Goal: Task Accomplishment & Management: Manage account settings

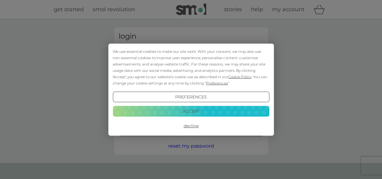
type input "[EMAIL_ADDRESS][DOMAIN_NAME]"
click at [248, 109] on button "Accept" at bounding box center [191, 111] width 156 height 11
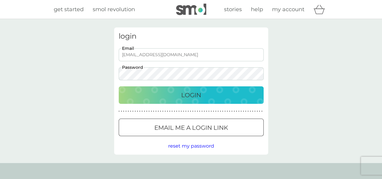
click at [237, 95] on div "Login" at bounding box center [191, 95] width 133 height 10
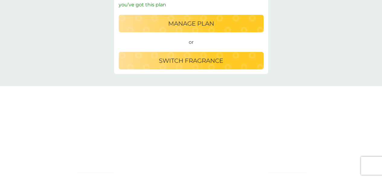
scroll to position [301, 0]
click at [229, 63] on div "switch fragrance" at bounding box center [191, 61] width 133 height 10
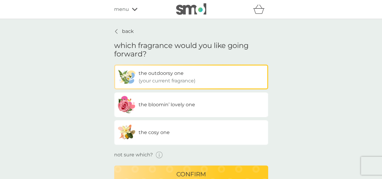
click at [223, 105] on label "the bloomin’ lovely one" at bounding box center [191, 104] width 154 height 25
click at [114, 65] on input "the bloomin’ lovely one" at bounding box center [114, 65] width 0 height 0
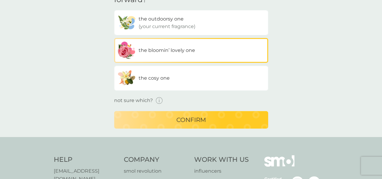
scroll to position [56, 0]
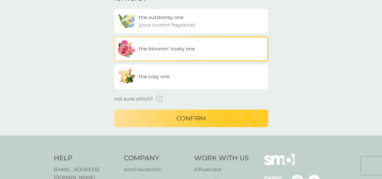
click at [228, 117] on div "confirm" at bounding box center [191, 119] width 142 height 10
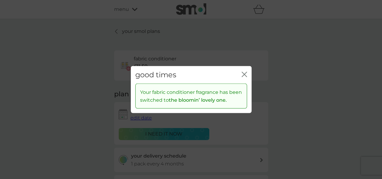
click at [246, 77] on icon "close" at bounding box center [243, 74] width 5 height 5
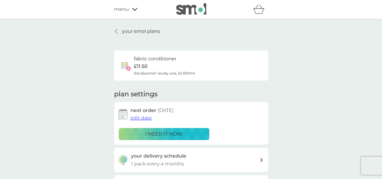
click at [115, 31] on icon at bounding box center [116, 31] width 2 height 4
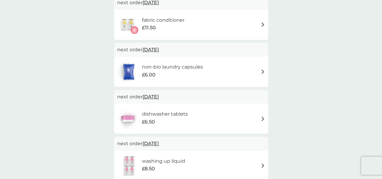
scroll to position [120, 0]
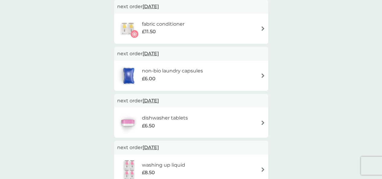
click at [159, 54] on span "[DATE]" at bounding box center [150, 54] width 16 height 12
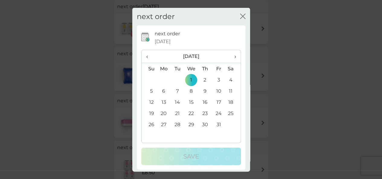
click at [231, 56] on span "›" at bounding box center [233, 56] width 6 height 13
click at [164, 78] on td "1" at bounding box center [164, 79] width 14 height 11
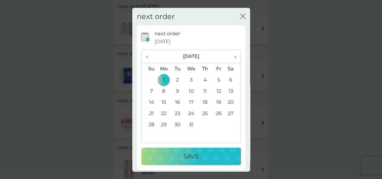
click at [196, 158] on p "Save" at bounding box center [191, 157] width 16 height 10
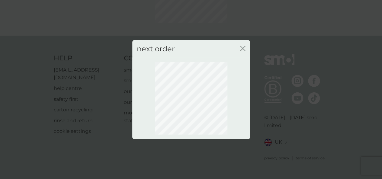
scroll to position [74, 0]
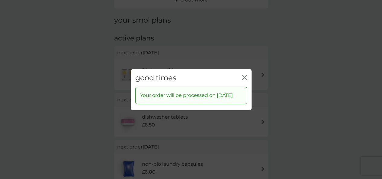
click at [244, 78] on icon "close" at bounding box center [243, 77] width 2 height 5
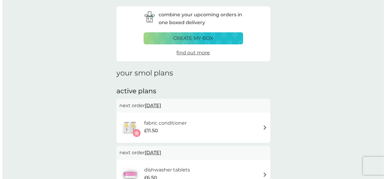
scroll to position [0, 0]
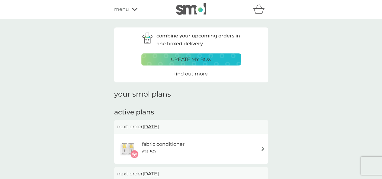
click at [126, 9] on span "menu" at bounding box center [121, 9] width 15 height 8
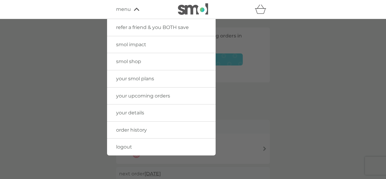
click at [155, 146] on link "logout" at bounding box center [161, 147] width 109 height 17
